Goal: Transaction & Acquisition: Purchase product/service

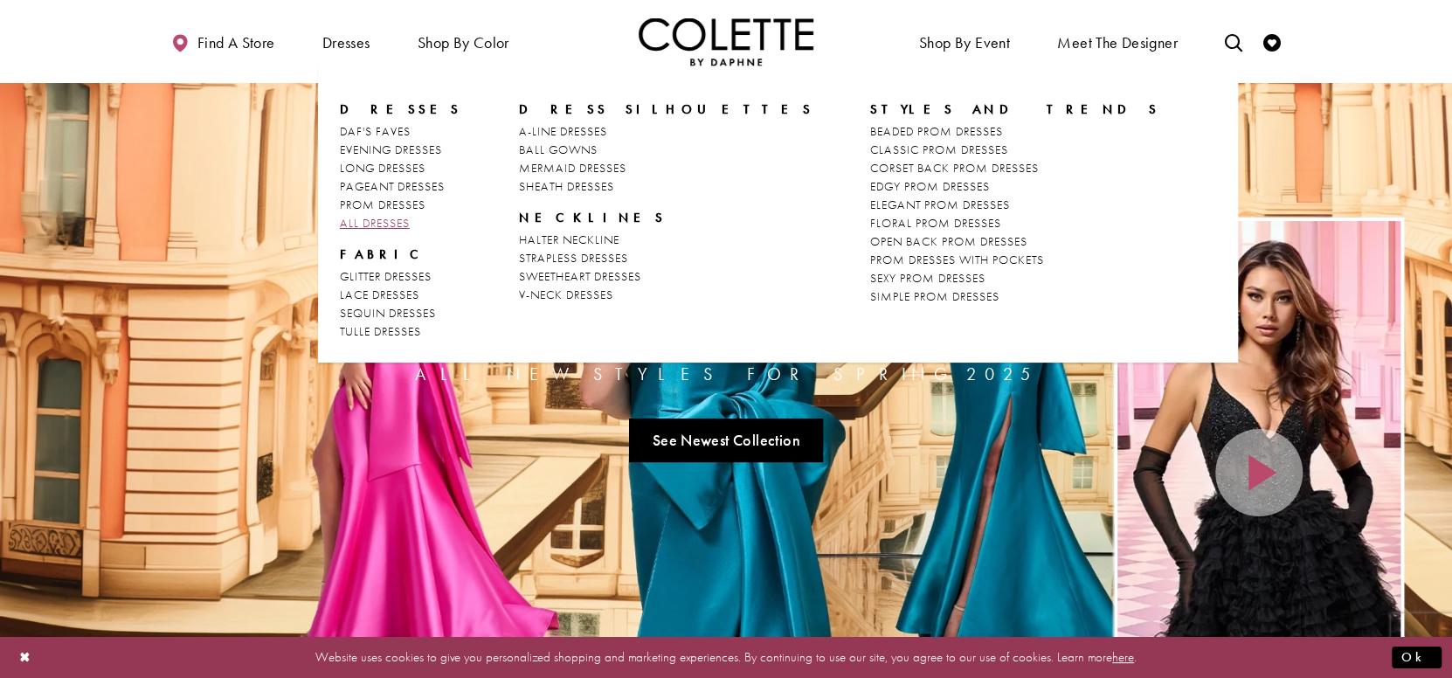
click at [359, 218] on span "ALL DRESSES" at bounding box center [375, 223] width 70 height 16
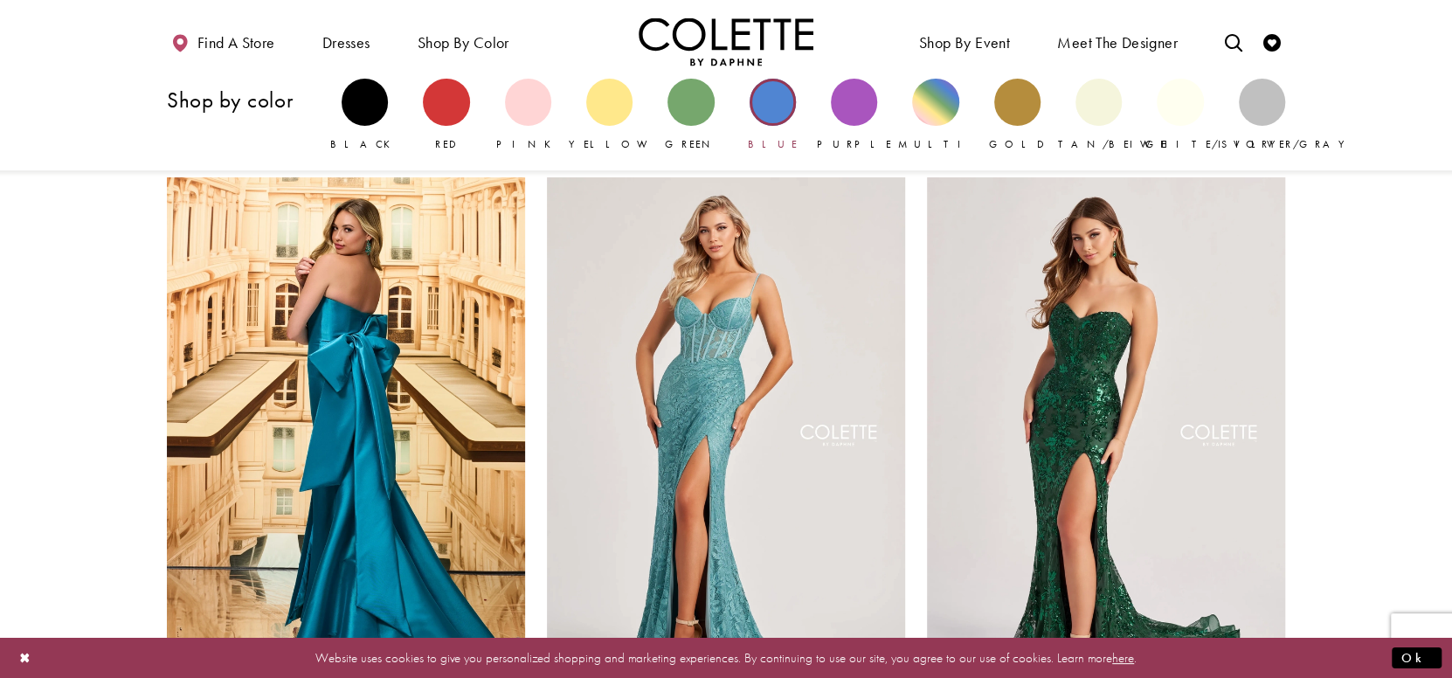
click at [773, 111] on div "Primary block" at bounding box center [773, 102] width 46 height 46
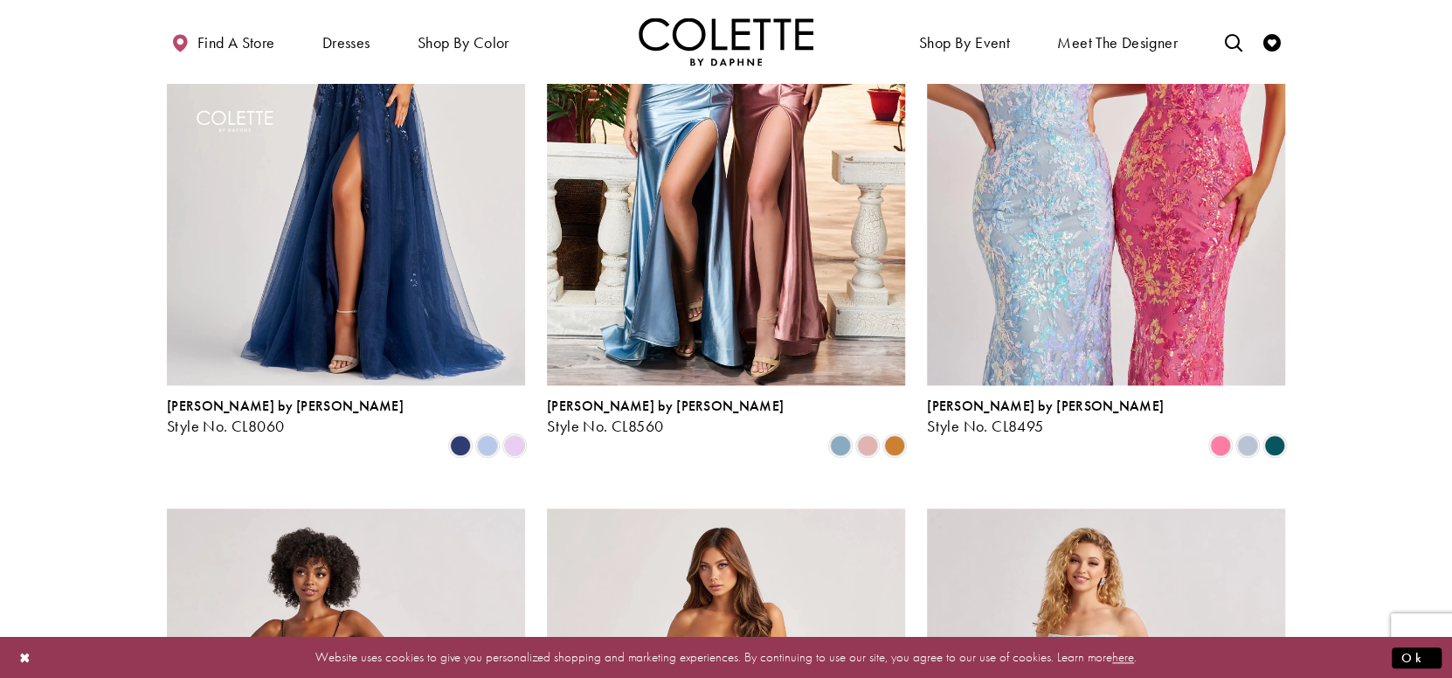
scroll to position [1311, 0]
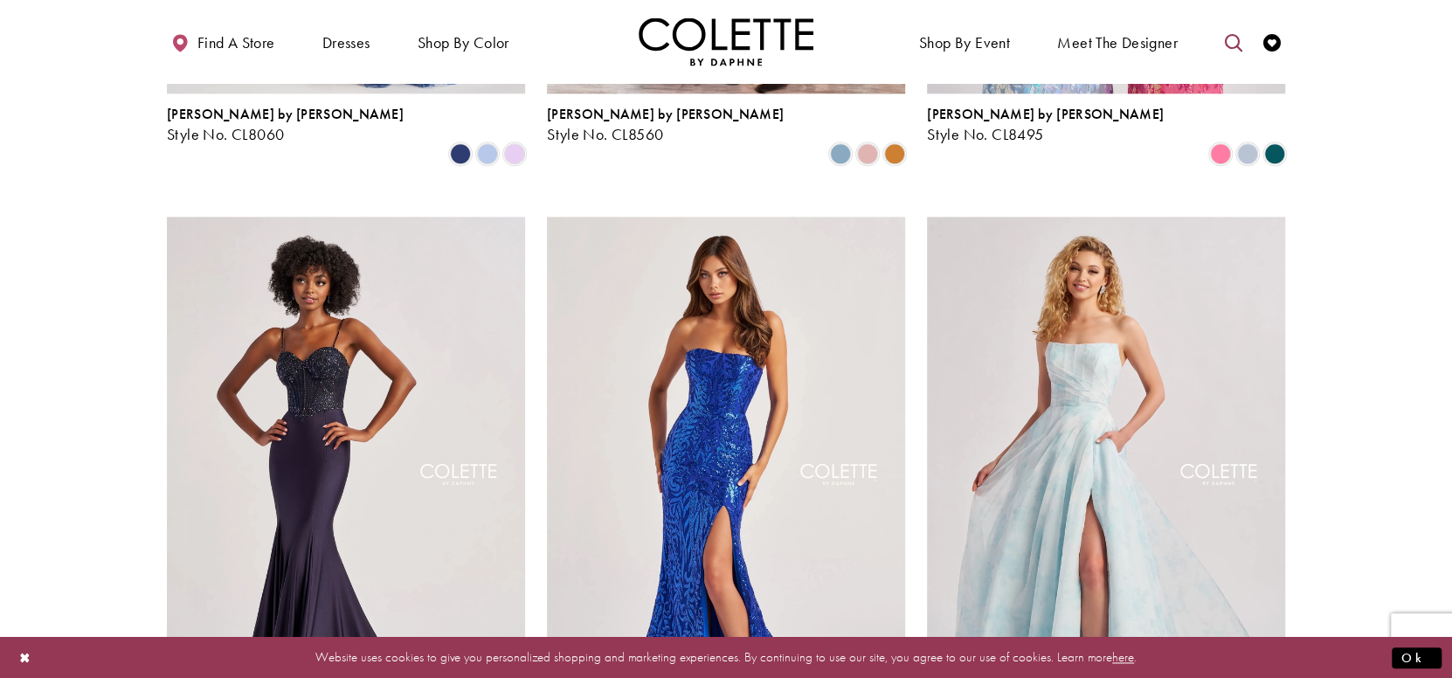
click at [1225, 34] on icon "Toggle search" at bounding box center [1233, 42] width 17 height 17
click at [1168, 52] on input "Search" at bounding box center [1144, 43] width 211 height 26
type input "**********"
